Goal: Task Accomplishment & Management: Manage account settings

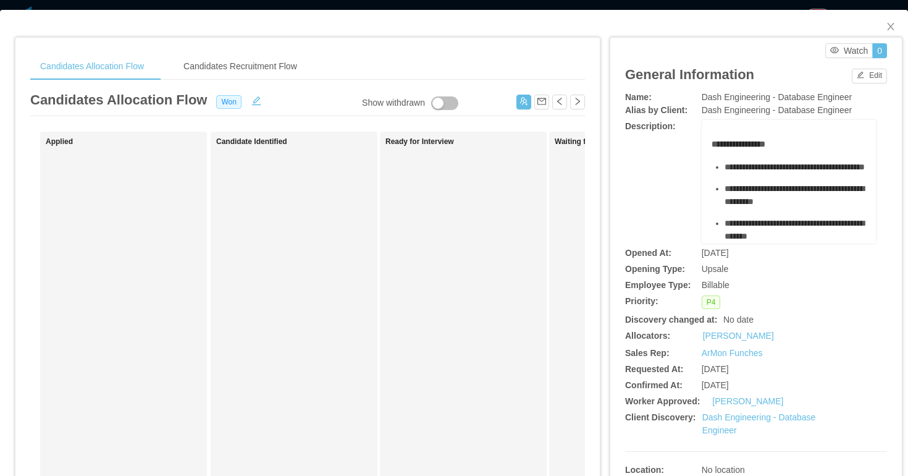
scroll to position [248, 0]
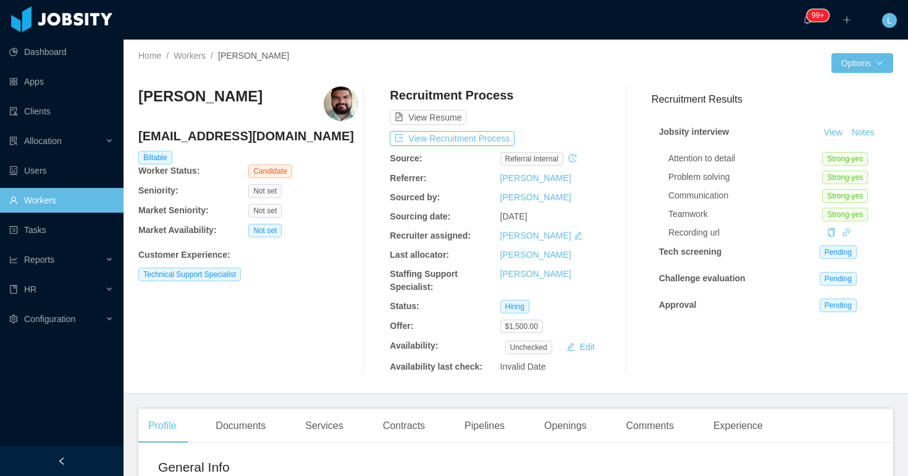
click at [230, 138] on h4 "fjescobarf607@gmail.com" at bounding box center [248, 135] width 220 height 17
click at [230, 138] on h4 "[EMAIL_ADDRESS][DOMAIN_NAME]" at bounding box center [248, 135] width 220 height 17
copy h4 "fjescobarf607@gmail.com"
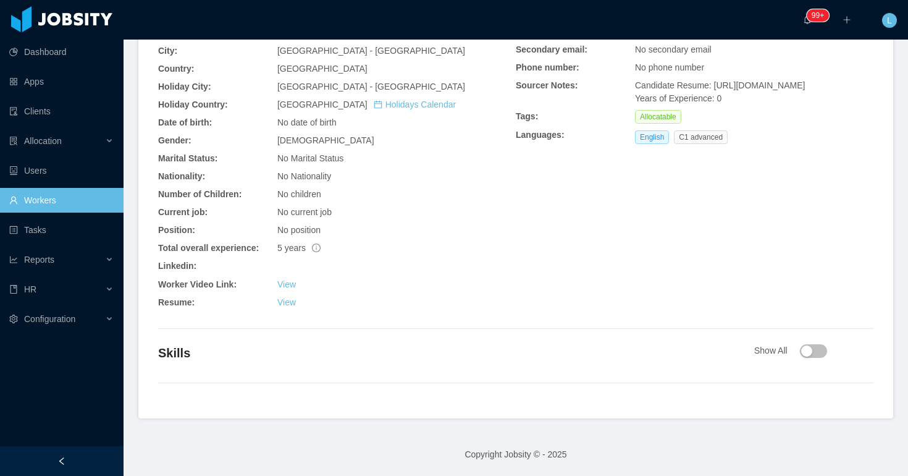
scroll to position [280, 0]
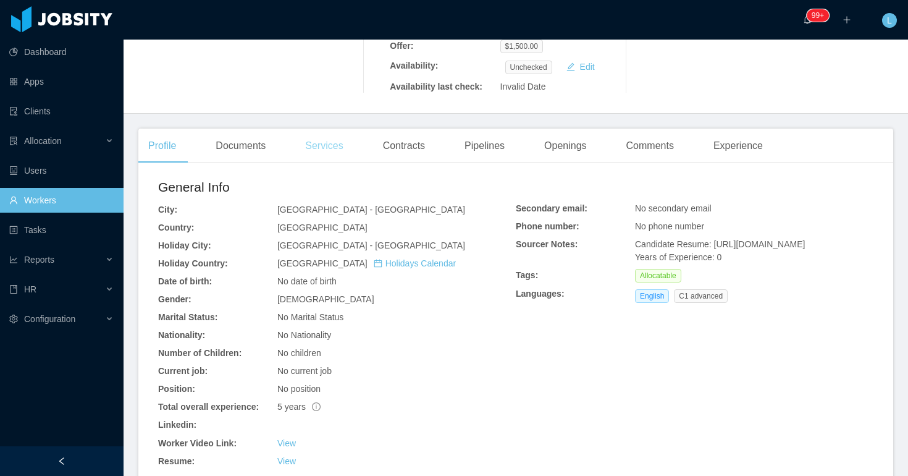
click at [315, 149] on div "Services" at bounding box center [323, 146] width 57 height 35
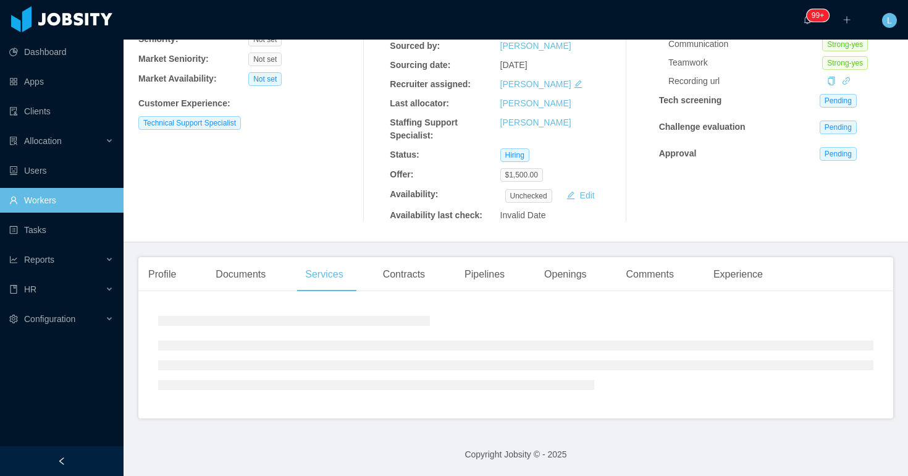
scroll to position [196, 0]
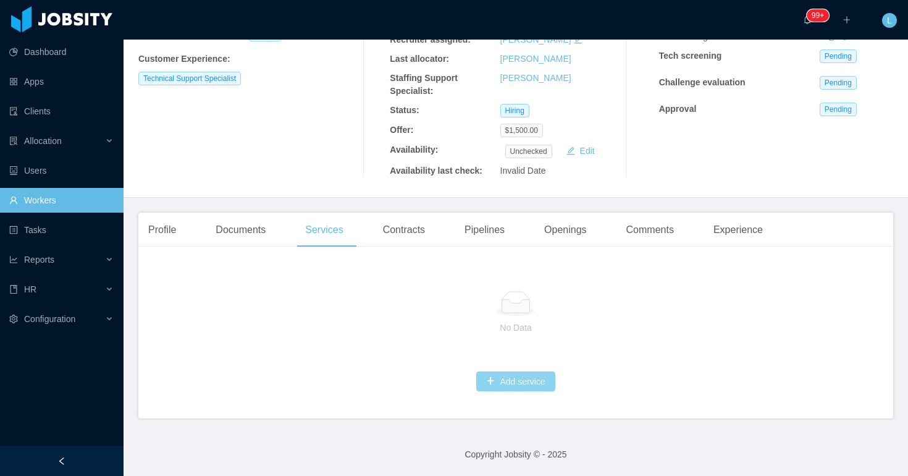
click at [542, 383] on button "Add service" at bounding box center [515, 381] width 78 height 20
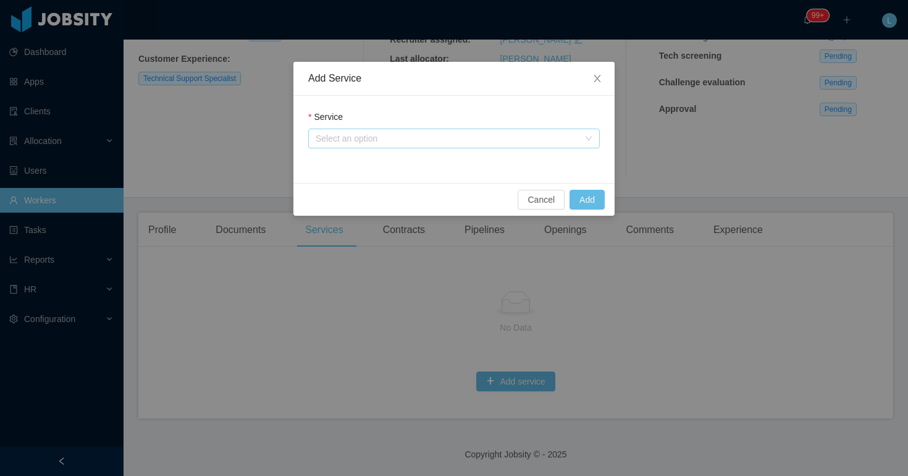
click at [421, 134] on div "Select an option" at bounding box center [447, 138] width 263 height 12
click at [434, 135] on div "Select an option" at bounding box center [447, 138] width 263 height 12
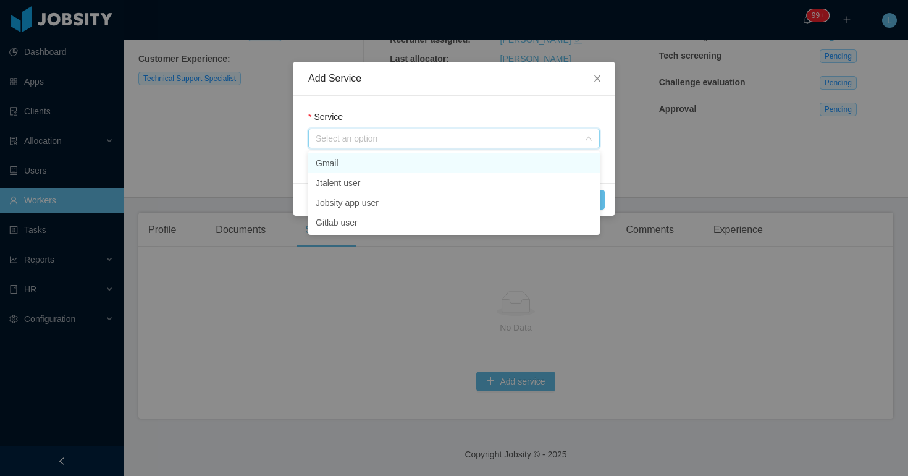
click at [400, 164] on li "Gmail" at bounding box center [454, 163] width 292 height 20
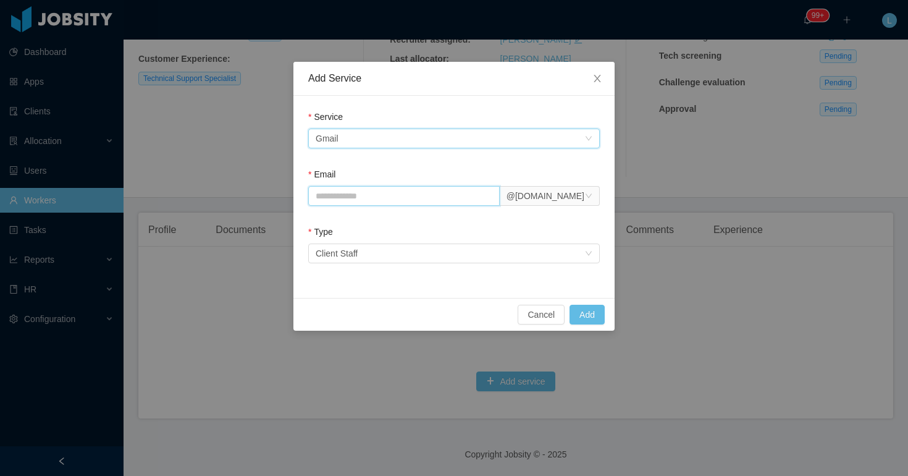
click at [363, 193] on input "Email" at bounding box center [404, 196] width 192 height 20
type input "**********"
click at [376, 252] on div "Select an option Client Staff" at bounding box center [450, 253] width 269 height 19
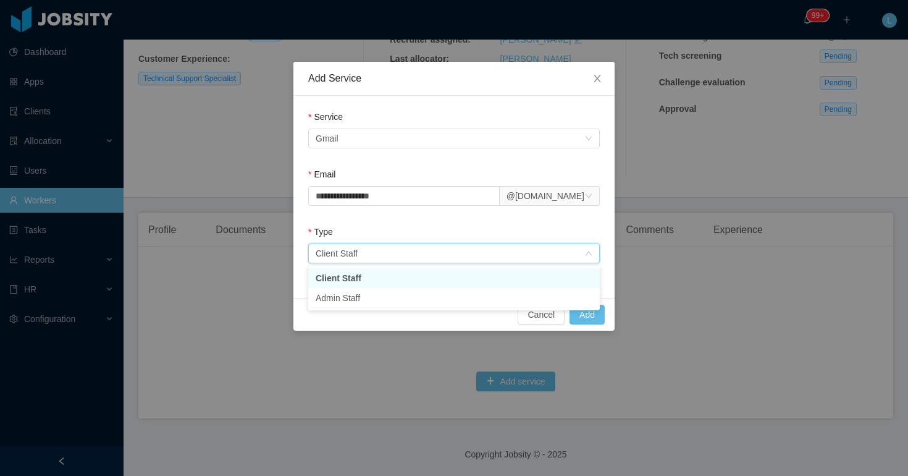
click at [376, 252] on div "Select an option Client Staff" at bounding box center [450, 253] width 269 height 19
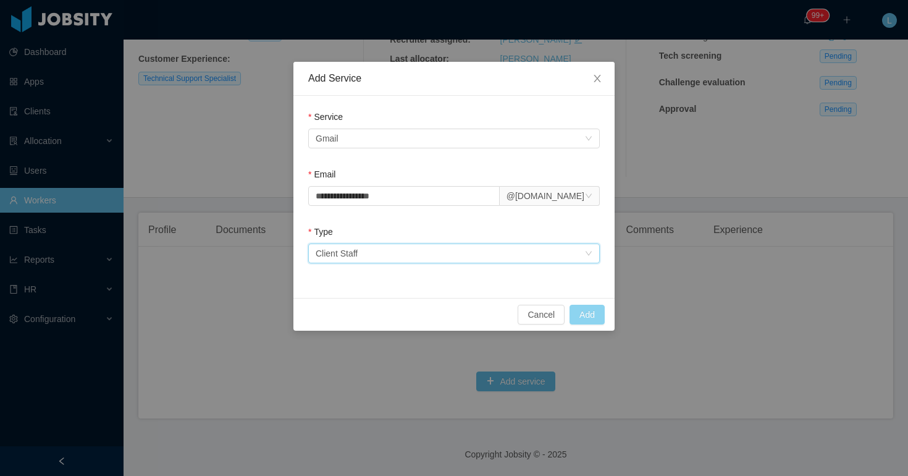
click at [587, 322] on button "Add" at bounding box center [587, 315] width 35 height 20
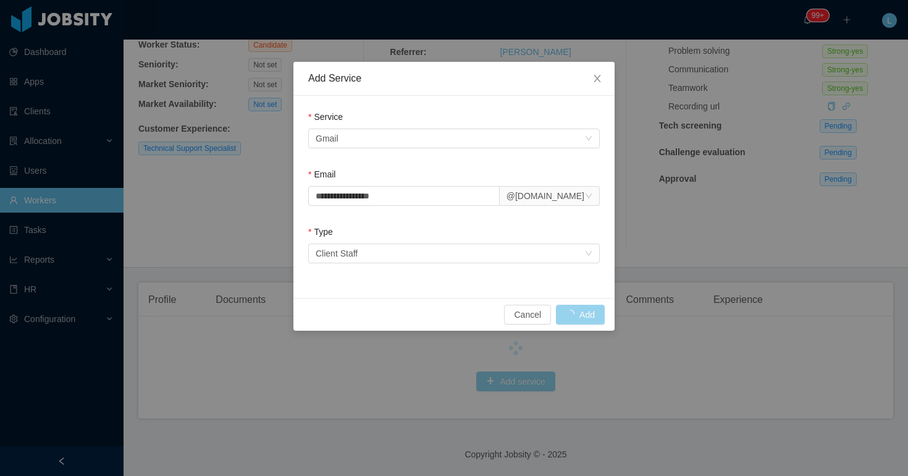
scroll to position [133, 0]
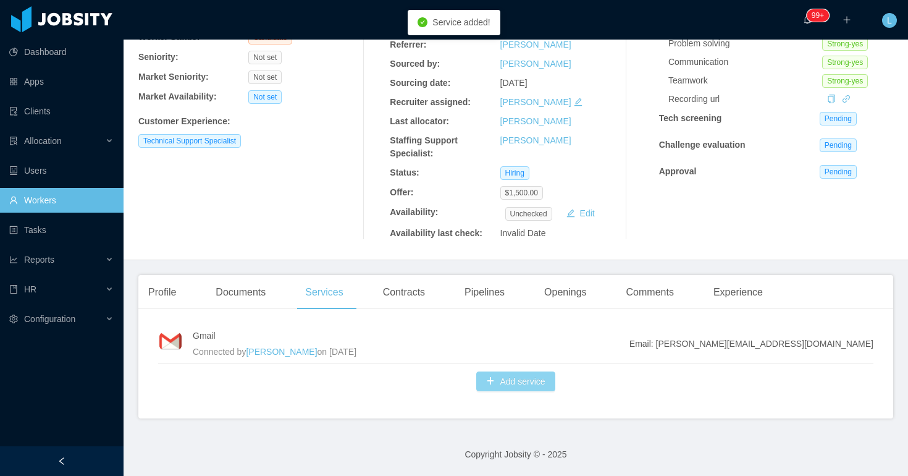
click at [504, 389] on button "Add service" at bounding box center [515, 381] width 78 height 20
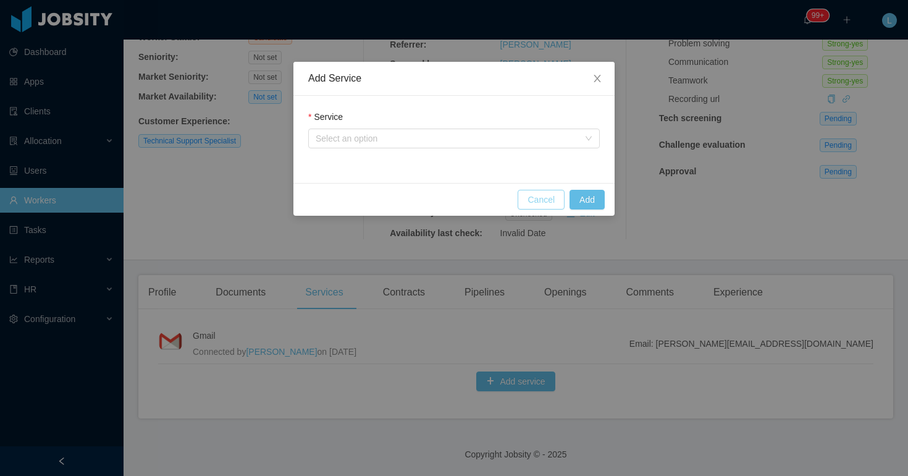
click at [538, 197] on button "Cancel" at bounding box center [541, 200] width 47 height 20
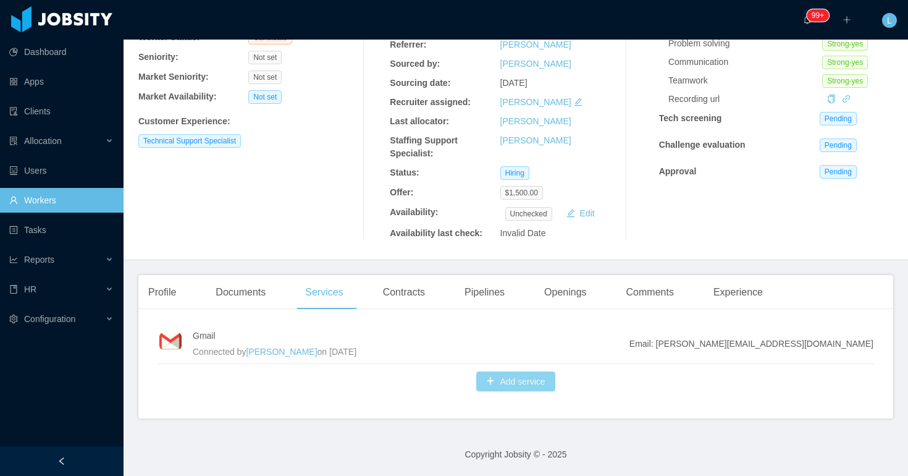
click at [500, 384] on button "Add service" at bounding box center [515, 381] width 78 height 20
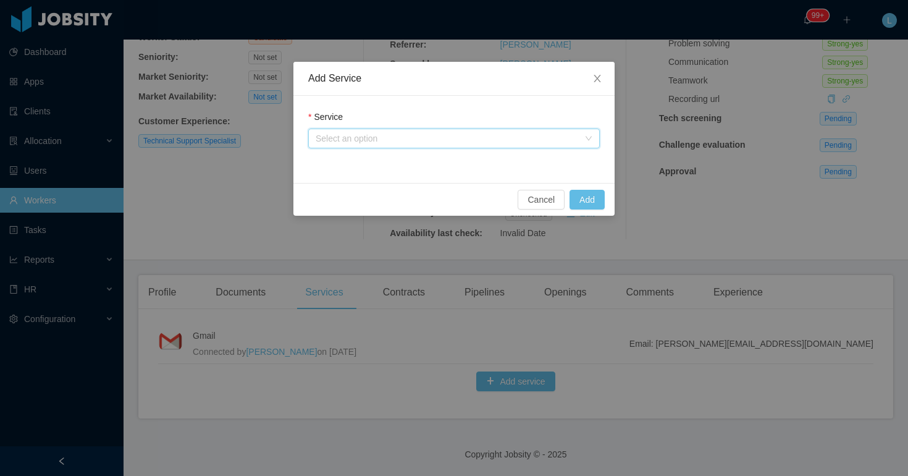
click at [379, 132] on div "Select an option" at bounding box center [450, 138] width 269 height 19
click at [430, 149] on div "Service Select an option" at bounding box center [454, 132] width 292 height 43
click at [428, 143] on div "Select an option" at bounding box center [447, 138] width 263 height 12
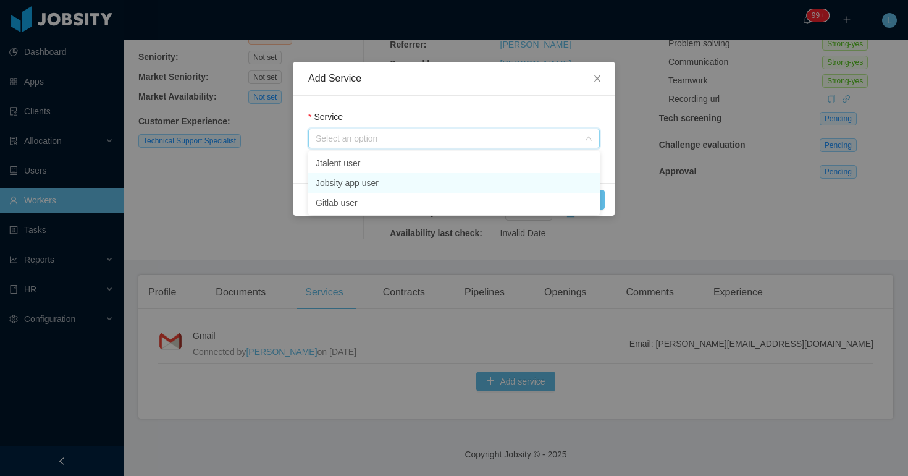
click at [400, 180] on li "Jobsity app user" at bounding box center [454, 183] width 292 height 20
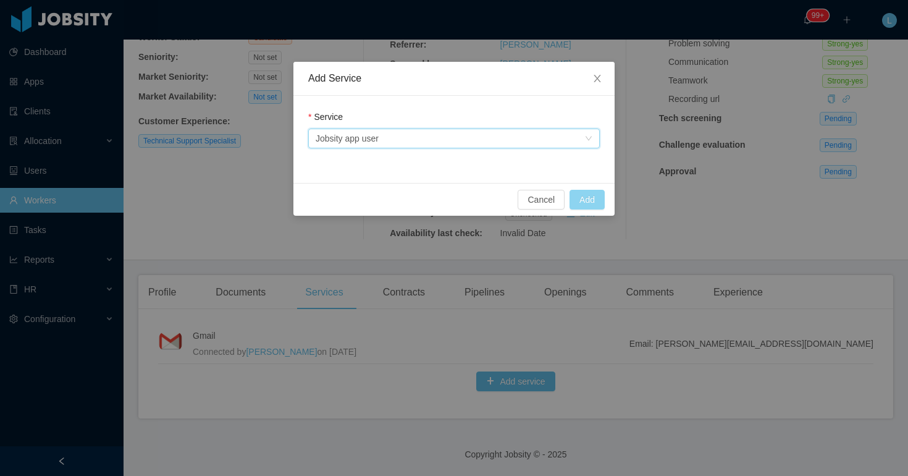
click at [590, 204] on button "Add" at bounding box center [587, 200] width 35 height 20
click at [593, 195] on button "Add" at bounding box center [587, 200] width 35 height 20
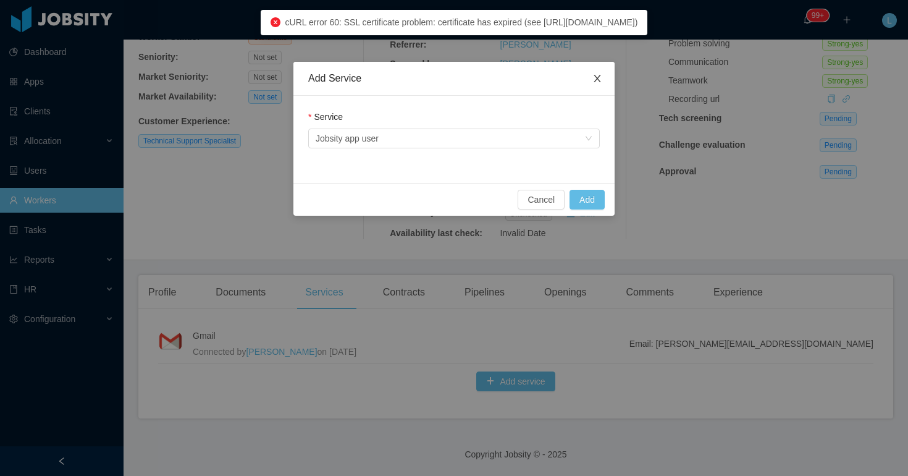
click at [597, 77] on icon "icon: close" at bounding box center [598, 79] width 10 height 10
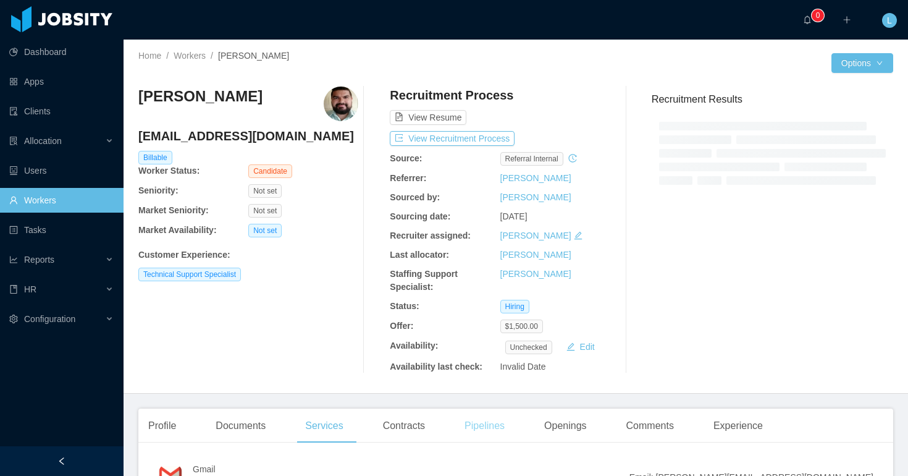
scroll to position [133, 0]
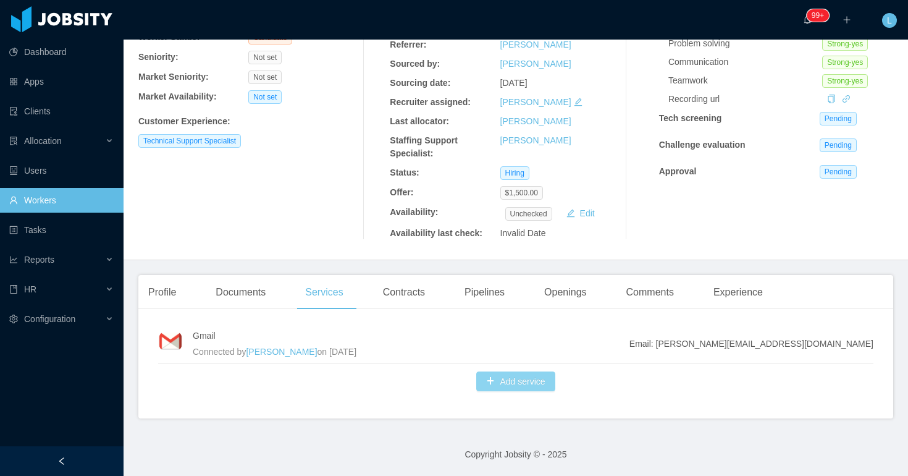
click at [505, 386] on button "Add service" at bounding box center [515, 381] width 78 height 20
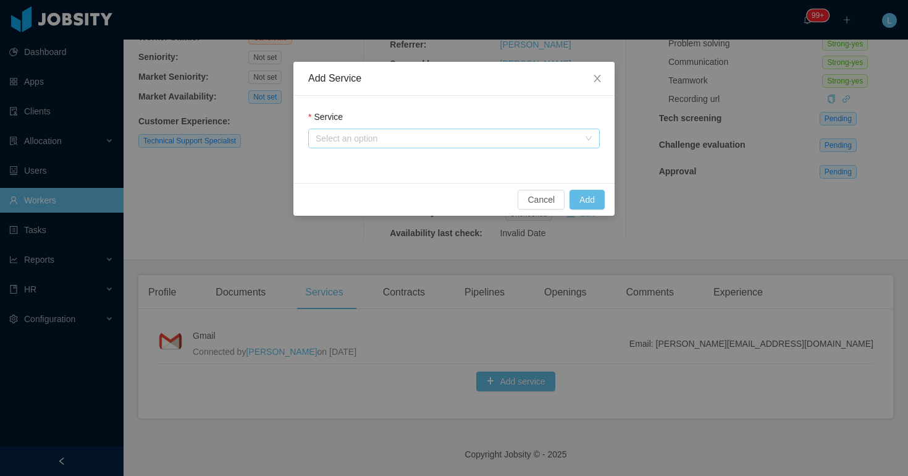
click at [352, 134] on div "Select an option" at bounding box center [447, 138] width 263 height 12
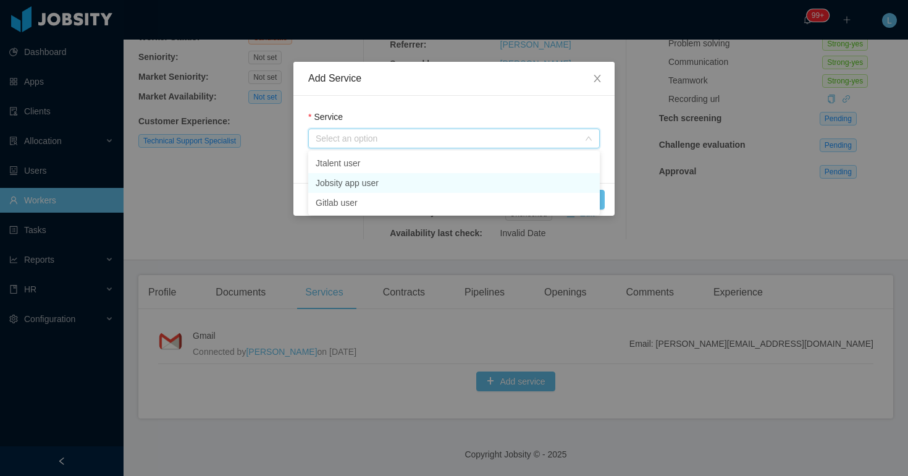
click at [350, 187] on li "Jobsity app user" at bounding box center [454, 183] width 292 height 20
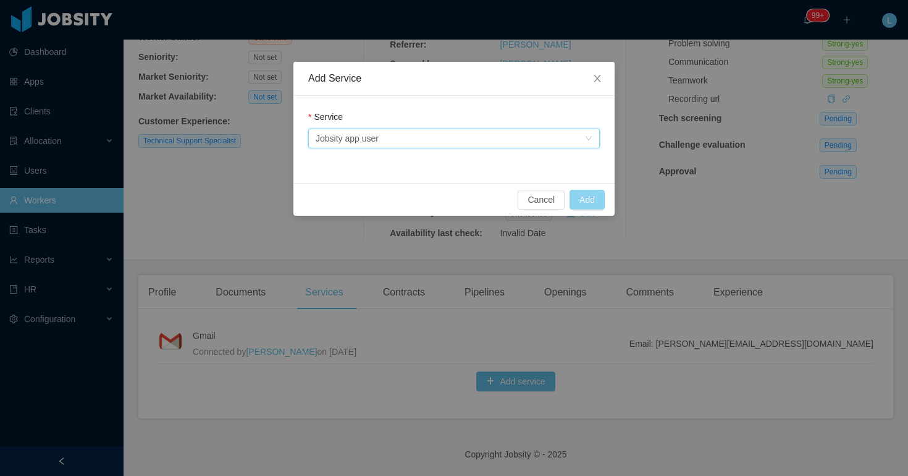
click at [588, 201] on button "Add" at bounding box center [587, 200] width 35 height 20
click at [543, 193] on button "Cancel" at bounding box center [541, 200] width 47 height 20
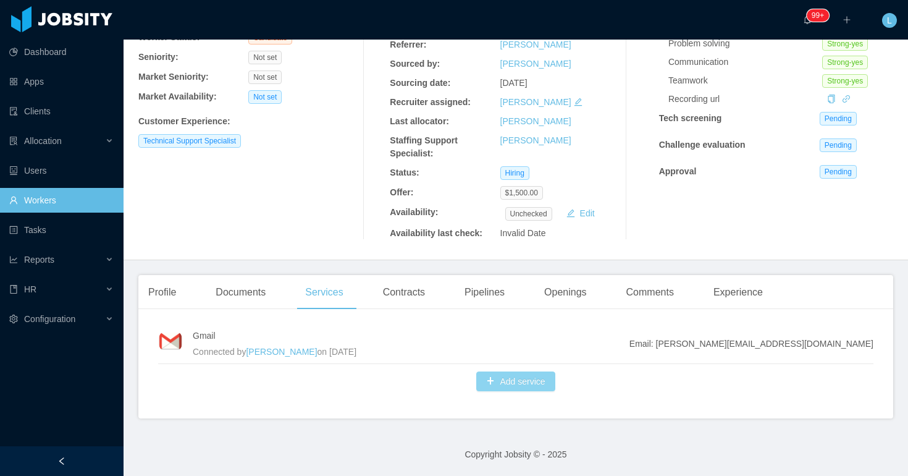
scroll to position [0, 0]
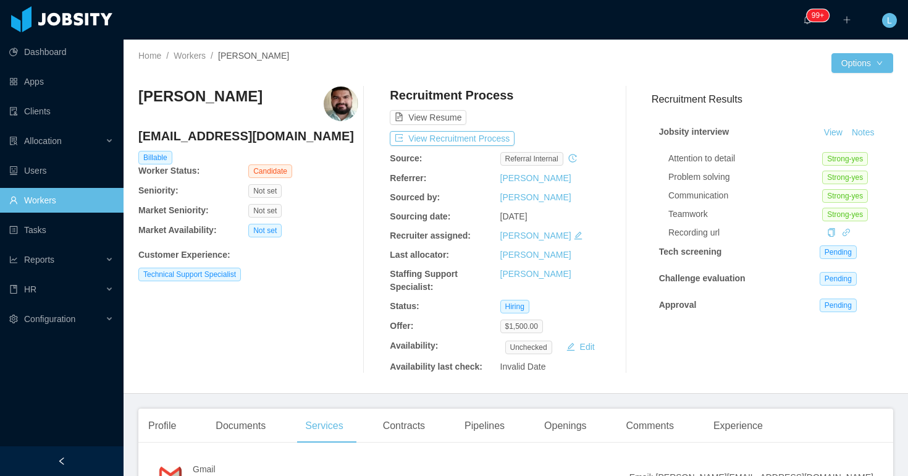
click at [501, 150] on div "Recruitment Process View Resume View Recruitment Process Source: Referral inter…" at bounding box center [500, 230] width 220 height 287
click at [498, 138] on button "View Recruitment Process" at bounding box center [452, 138] width 125 height 15
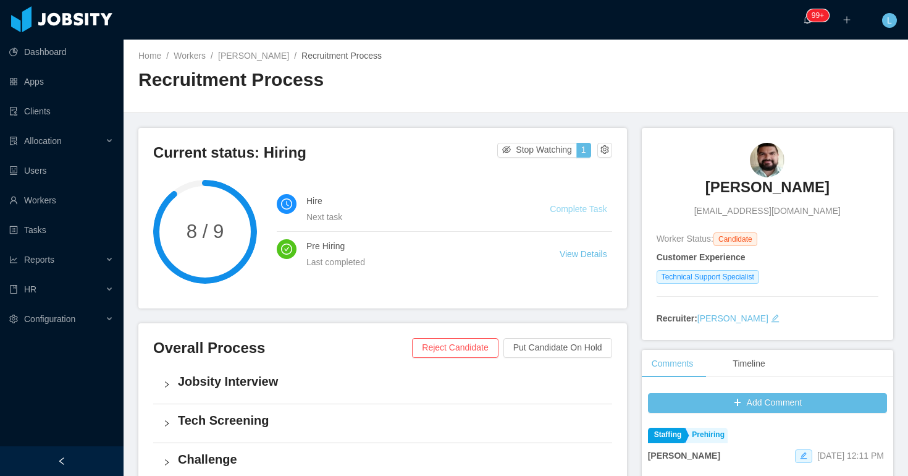
click at [582, 208] on link "Complete Task" at bounding box center [578, 209] width 57 height 10
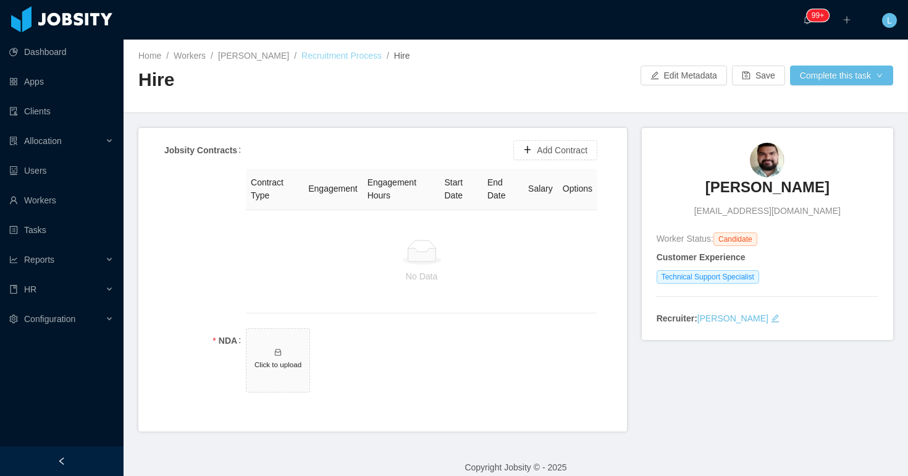
click at [329, 54] on link "Recruitment Process" at bounding box center [342, 56] width 80 height 10
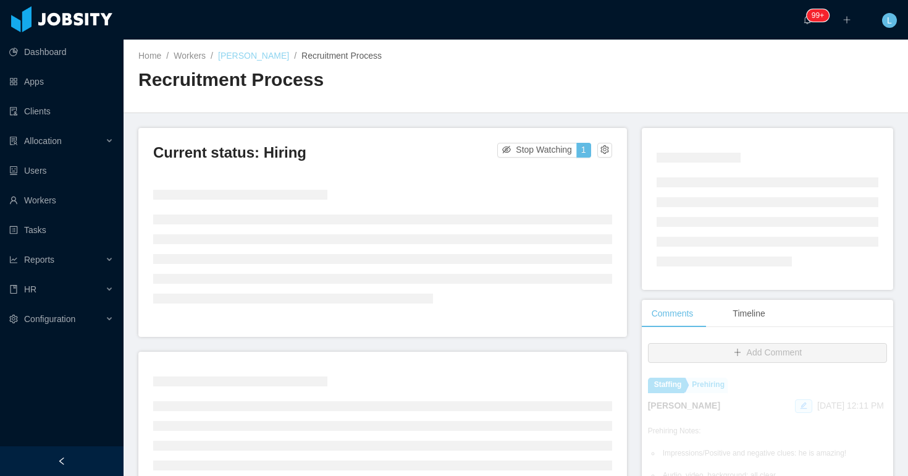
click at [277, 52] on link "[PERSON_NAME]" at bounding box center [253, 56] width 71 height 10
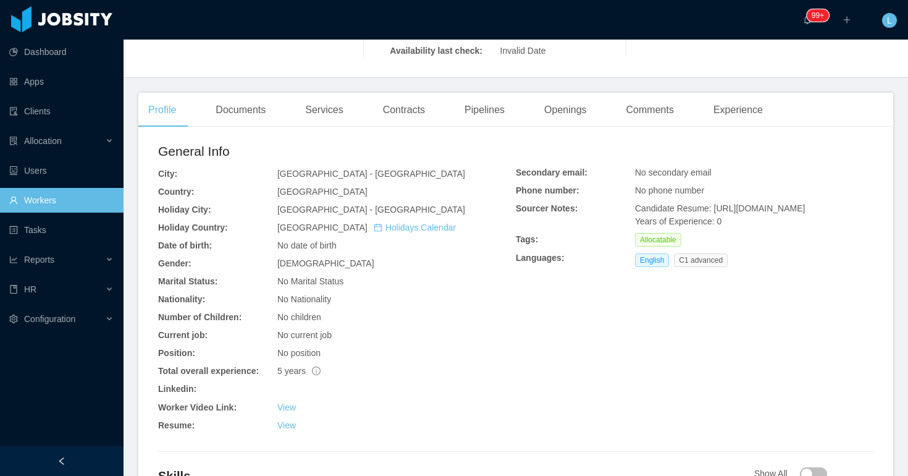
scroll to position [338, 0]
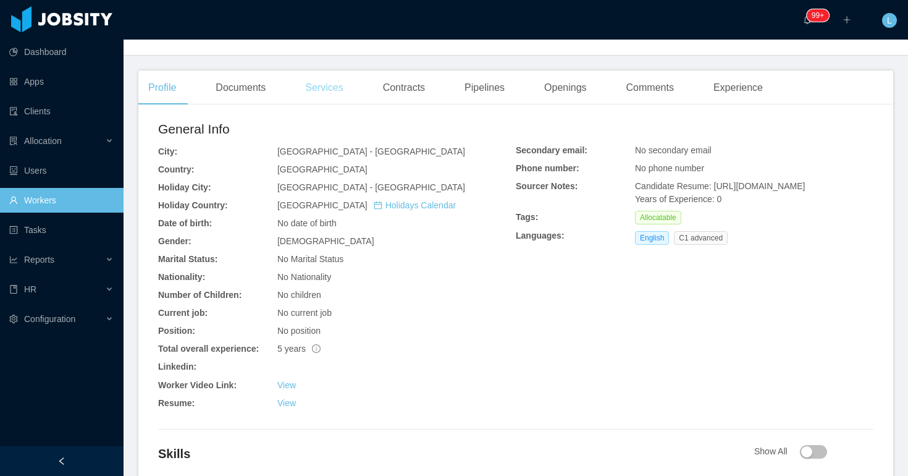
click at [340, 97] on div "Services" at bounding box center [323, 87] width 57 height 35
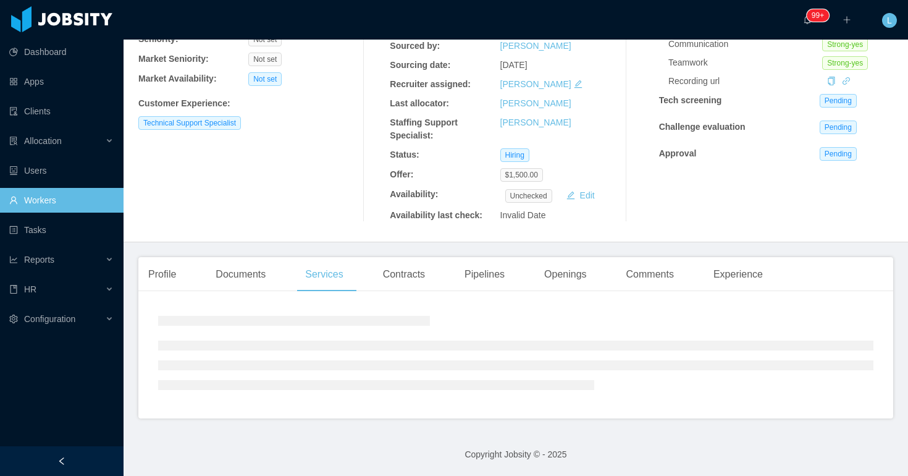
scroll to position [133, 0]
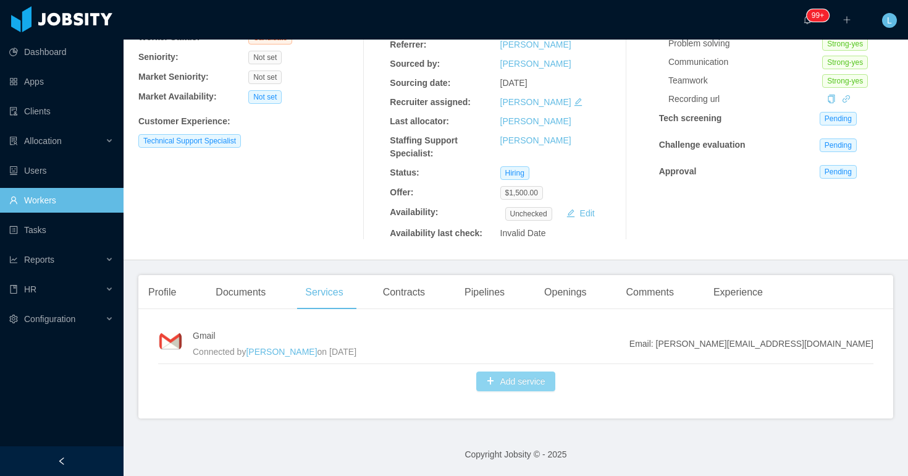
click at [502, 384] on button "Add service" at bounding box center [515, 381] width 78 height 20
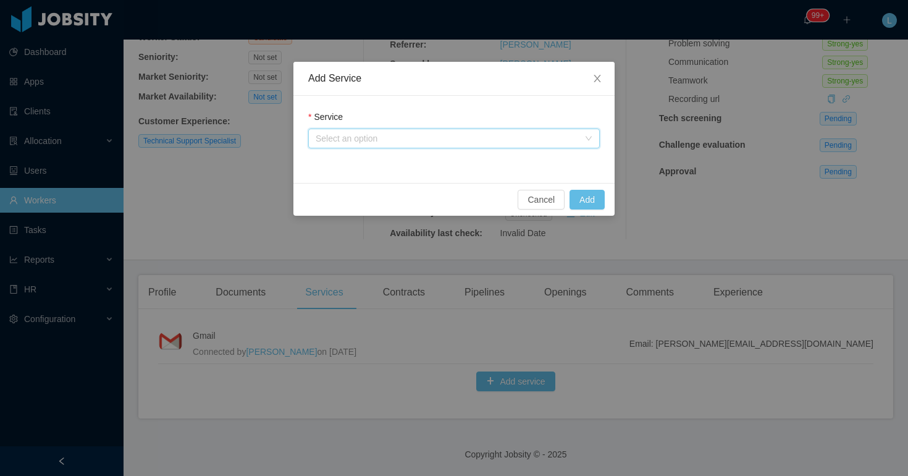
click at [412, 146] on div "Select an option" at bounding box center [450, 138] width 269 height 19
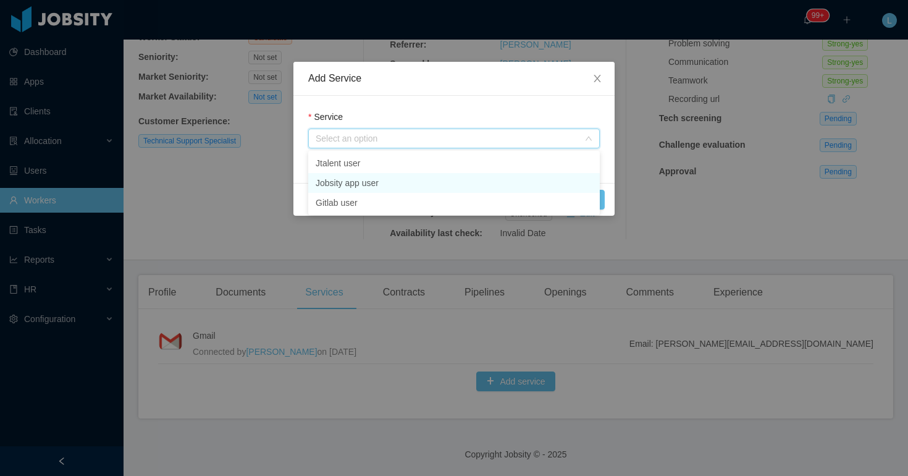
click at [399, 182] on li "Jobsity app user" at bounding box center [454, 183] width 292 height 20
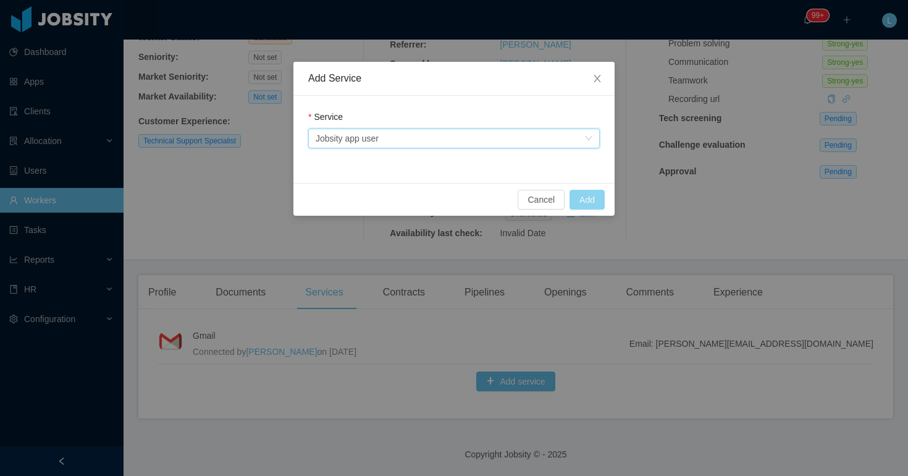
click at [578, 197] on button "Add" at bounding box center [587, 200] width 35 height 20
click at [603, 88] on span "Close" at bounding box center [597, 79] width 35 height 35
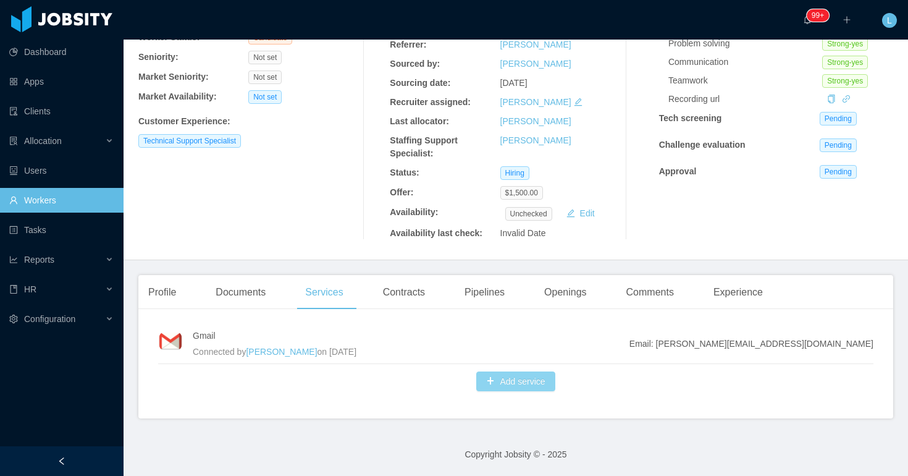
scroll to position [0, 0]
